Goal: Task Accomplishment & Management: Manage account settings

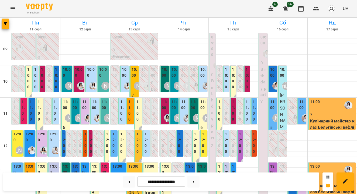
click at [101, 78] on div "10:00" at bounding box center [103, 73] width 8 height 13
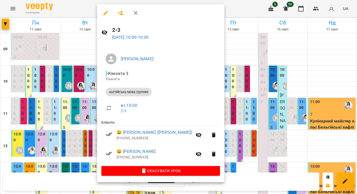
click at [80, 89] on div at bounding box center [178, 97] width 357 height 194
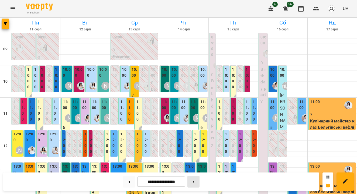
click at [193, 186] on button at bounding box center [193, 182] width 12 height 12
type input "**********"
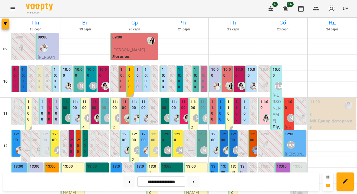
click at [25, 47] on div at bounding box center [19, 48] width 12 height 12
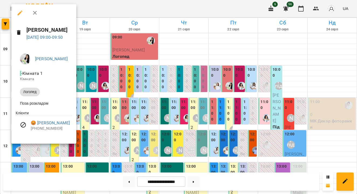
click at [95, 69] on div at bounding box center [178, 97] width 357 height 194
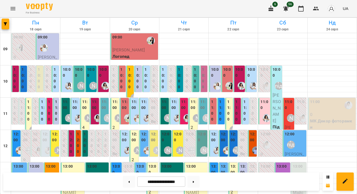
click at [52, 38] on div "09:00" at bounding box center [48, 45] width 20 height 20
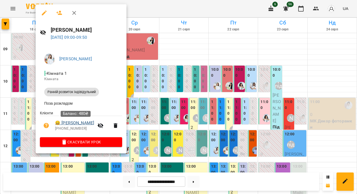
click at [69, 122] on link "😀 [PERSON_NAME]" at bounding box center [74, 123] width 39 height 6
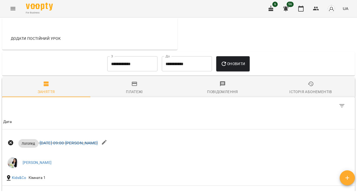
click at [126, 85] on span "Платежі" at bounding box center [135, 88] width 82 height 15
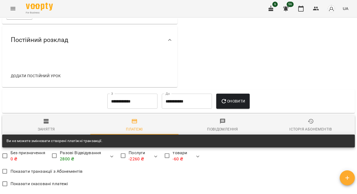
scroll to position [72, 0]
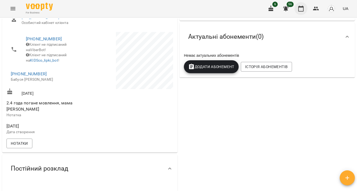
click at [300, 11] on icon "button" at bounding box center [301, 8] width 6 height 6
